Goal: Check status: Check status

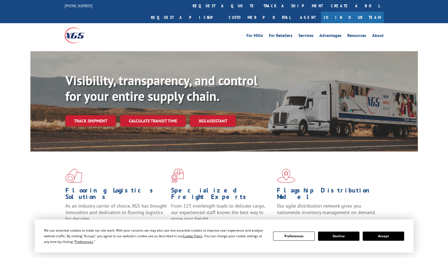
drag, startPoint x: 90, startPoint y: 120, endPoint x: 179, endPoint y: 118, distance: 89.1
click at [90, 120] on link "Track shipment" at bounding box center [90, 120] width 51 height 11
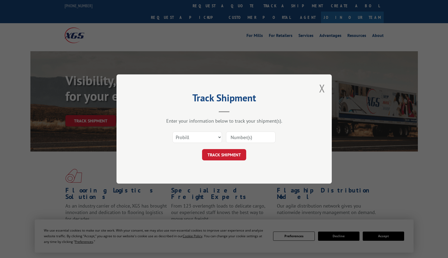
click at [242, 137] on input at bounding box center [251, 136] width 50 height 11
type input "0016367380025606120"
click button "TRACK SHIPMENT" at bounding box center [224, 154] width 44 height 11
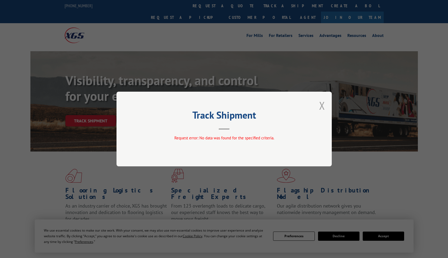
drag, startPoint x: 324, startPoint y: 107, endPoint x: 258, endPoint y: 129, distance: 70.1
click at [324, 107] on button "Close modal" at bounding box center [322, 105] width 6 height 14
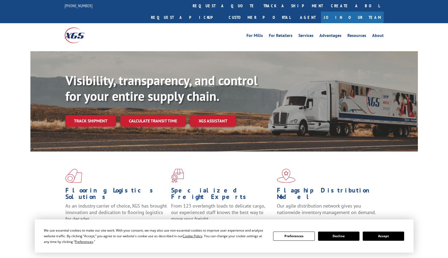
drag, startPoint x: 103, startPoint y: 108, endPoint x: 151, endPoint y: 114, distance: 48.6
click at [103, 115] on link "Track shipment" at bounding box center [90, 120] width 51 height 11
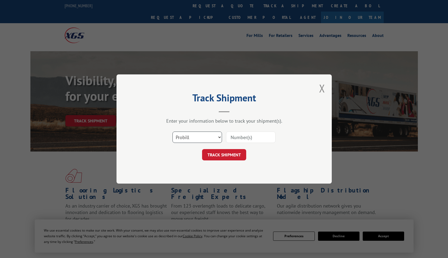
select select "po"
click at [173, 131] on select "Select category... Probill BOL PO" at bounding box center [198, 136] width 50 height 11
click at [245, 136] on input at bounding box center [251, 136] width 50 height 11
type input "295375713"
click button "TRACK SHIPMENT" at bounding box center [224, 154] width 44 height 11
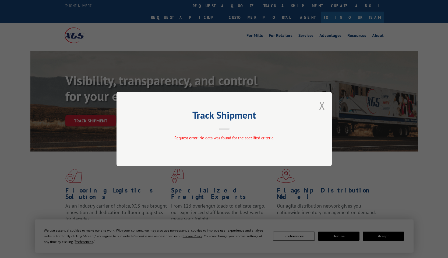
click at [321, 105] on button "Close modal" at bounding box center [322, 105] width 6 height 14
